Goal: Task Accomplishment & Management: Use online tool/utility

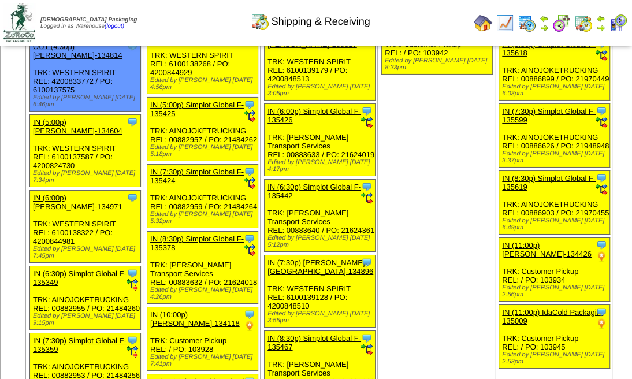
scroll to position [5432, 0]
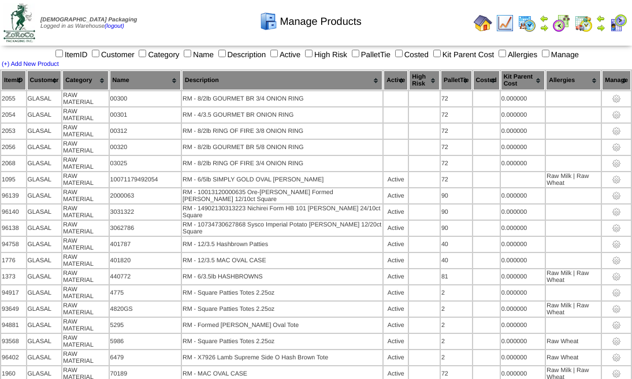
scroll to position [268, 0]
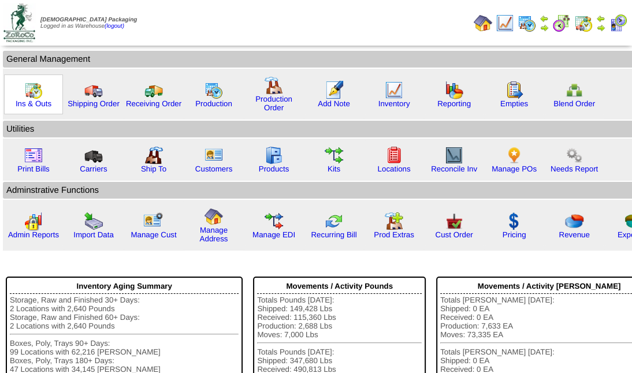
click at [34, 90] on img at bounding box center [33, 90] width 18 height 18
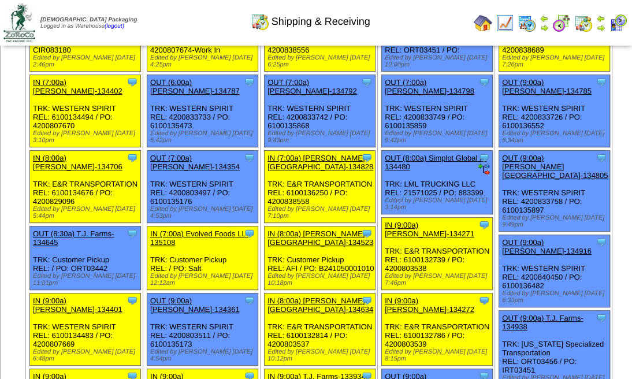
scroll to position [219, 0]
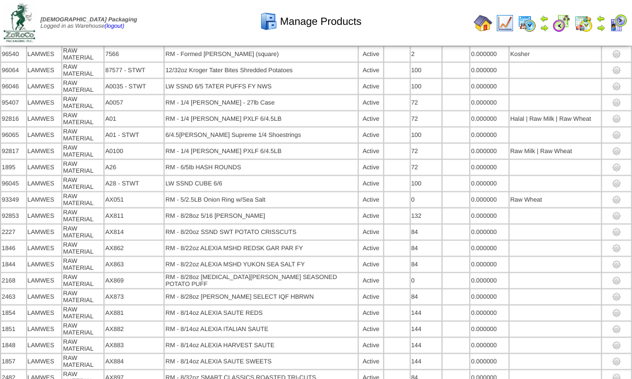
scroll to position [7342, 0]
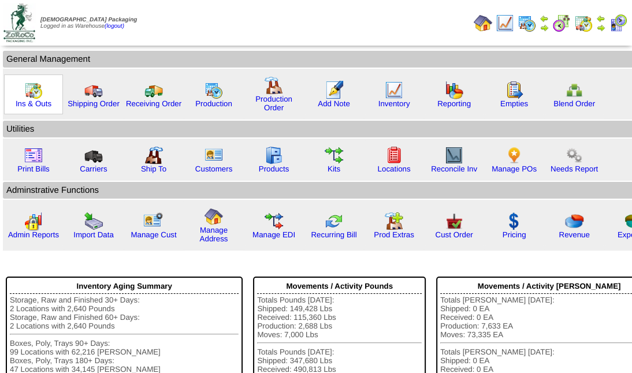
click at [33, 92] on img at bounding box center [33, 90] width 18 height 18
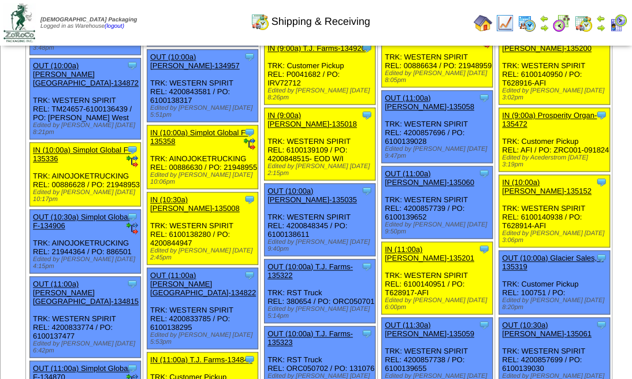
scroll to position [3775, 0]
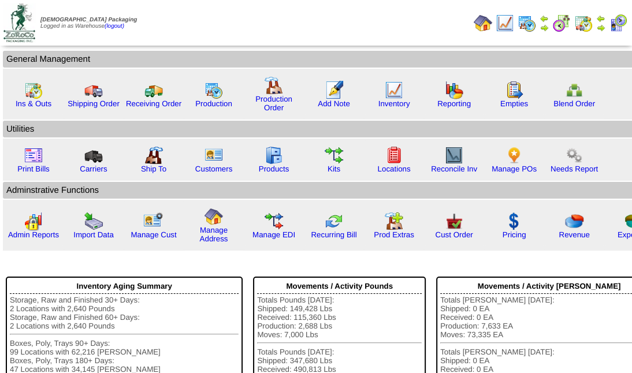
click at [587, 23] on img at bounding box center [583, 23] width 18 height 18
click at [618, 23] on img at bounding box center [618, 23] width 18 height 18
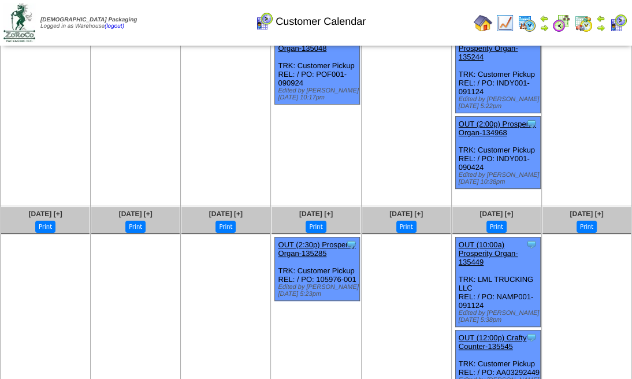
scroll to position [16, 0]
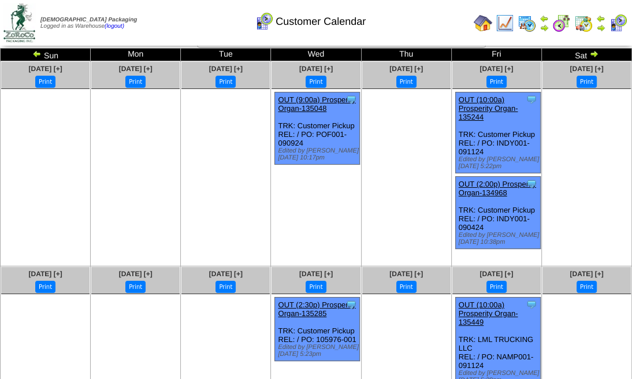
click at [567, 28] on img at bounding box center [561, 23] width 18 height 18
click at [565, 23] on img at bounding box center [561, 23] width 18 height 18
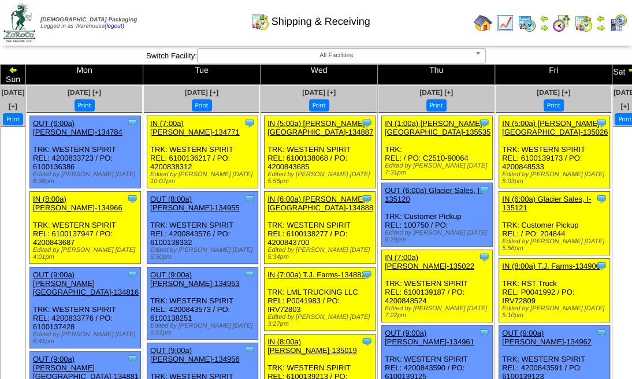
click at [18, 69] on link at bounding box center [13, 71] width 9 height 9
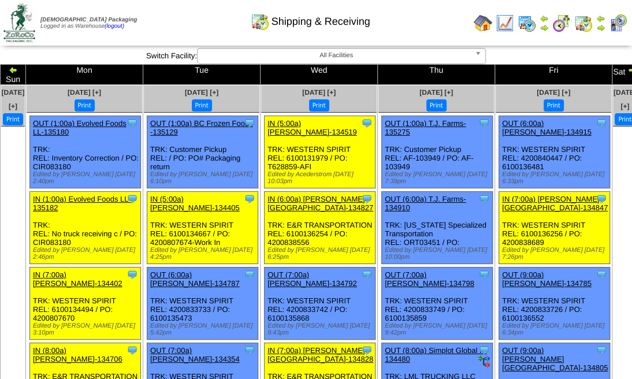
click at [613, 70] on td "Sat" at bounding box center [625, 75] width 25 height 20
click at [628, 70] on img at bounding box center [632, 69] width 9 height 9
click at [628, 69] on img at bounding box center [632, 69] width 9 height 9
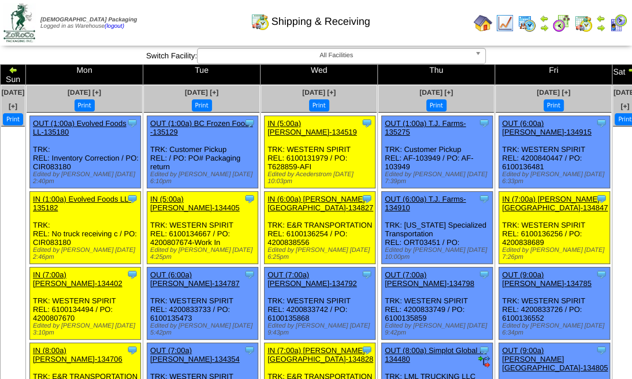
click at [628, 69] on img at bounding box center [632, 69] width 9 height 9
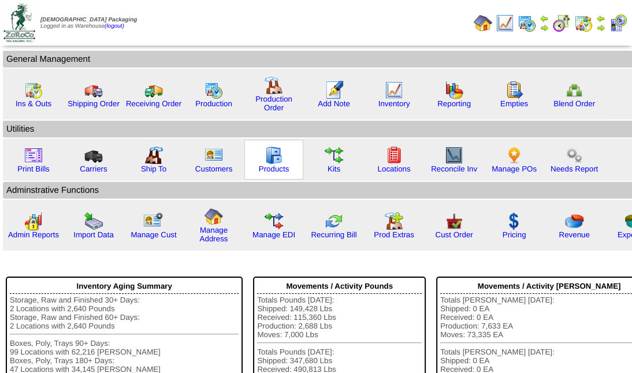
click at [274, 154] on img at bounding box center [274, 155] width 18 height 18
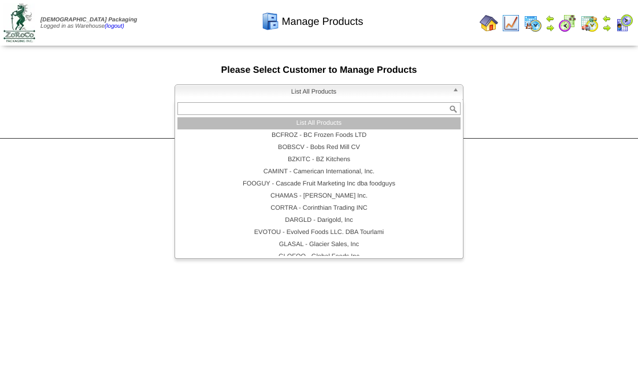
click at [453, 89] on b at bounding box center [457, 92] width 10 height 15
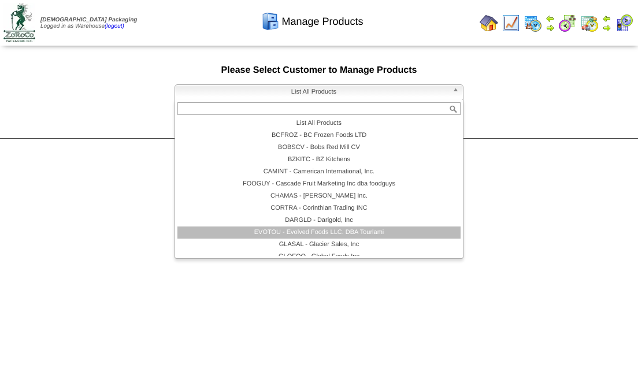
scroll to position [38, 0]
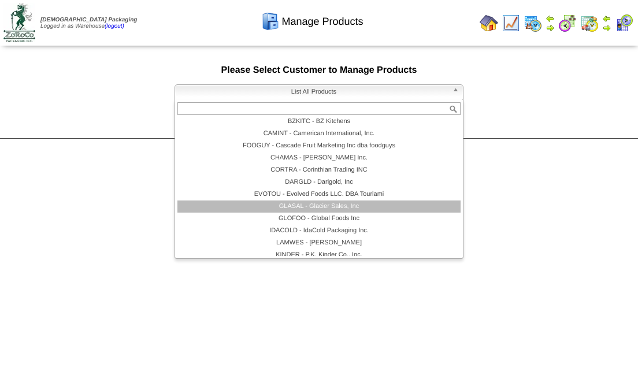
click at [333, 210] on li "GLASAL - Glacier Sales, Inc" at bounding box center [318, 207] width 283 height 12
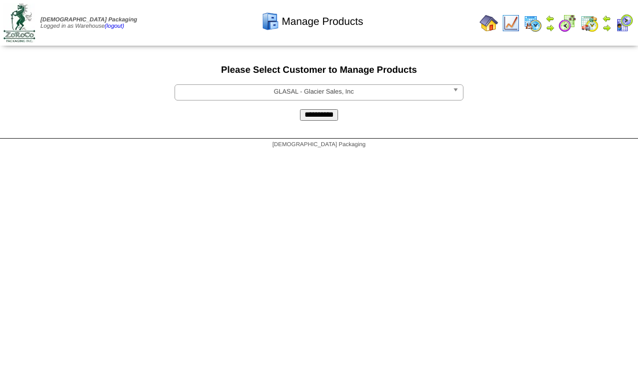
click at [325, 116] on input "**********" at bounding box center [319, 115] width 38 height 12
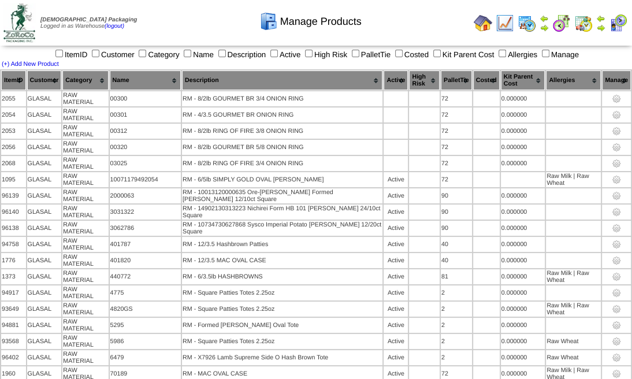
scroll to position [268, 0]
